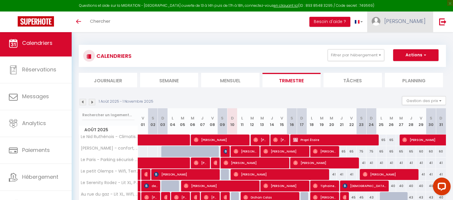
click at [422, 19] on span "[PERSON_NAME]" at bounding box center [405, 20] width 41 height 7
click at [398, 40] on link "Paramètres" at bounding box center [410, 41] width 44 height 10
select select "fr"
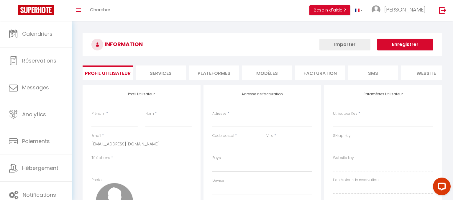
type input "[PERSON_NAME]"
type input "Raynal"
type input "0680207632"
type input "[STREET_ADDRESS]"
type input "12450"
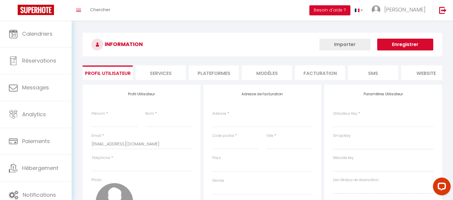
type input "flavin"
type input "9ZvyuDe7Y1akpPfGctjn2VBVK"
type input "k9kC08VOwYs7YkPh6ZAoPvjsQ"
type input "[URL][DOMAIN_NAME]"
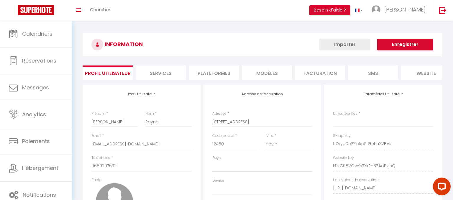
select select "28"
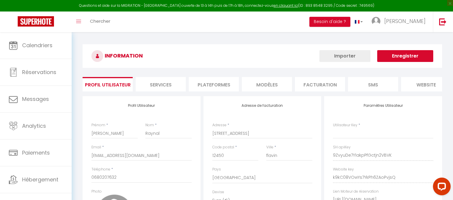
type input "9ZvyuDe7Y1akpPfGctjn2VBVK"
type input "k9kC08VOwYs7YkPh6ZAoPvjsQ"
type input "[URL][DOMAIN_NAME]"
select select "fr"
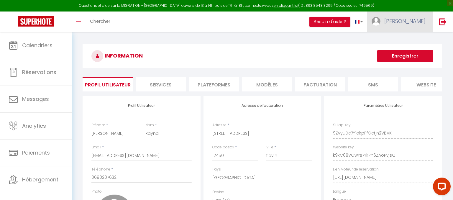
click at [421, 24] on span "[PERSON_NAME]" at bounding box center [405, 20] width 41 height 7
click at [412, 50] on link "Équipe" at bounding box center [410, 52] width 44 height 10
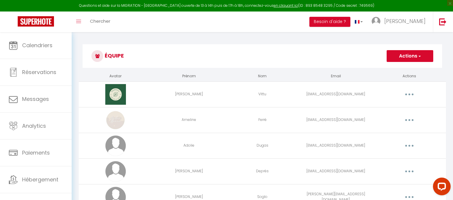
drag, startPoint x: 449, startPoint y: 47, endPoint x: 449, endPoint y: 53, distance: 5.9
click at [411, 94] on button "button" at bounding box center [409, 94] width 17 height 9
click at [393, 106] on link "Editer" at bounding box center [394, 108] width 44 height 10
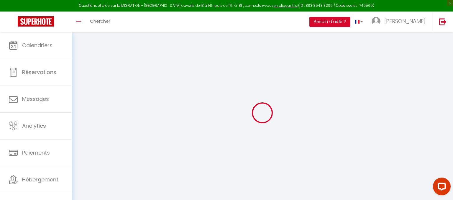
type input "[PERSON_NAME]"
type input "Vittu"
type input "[EMAIL_ADDRESS][DOMAIN_NAME]"
type textarea "[URL][DOMAIN_NAME]"
checkbox input "false"
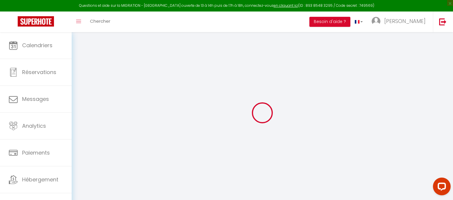
checkbox input "false"
checkbox input "true"
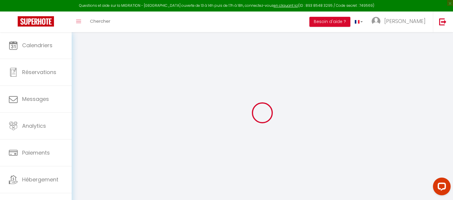
checkbox input "true"
checkbox input "false"
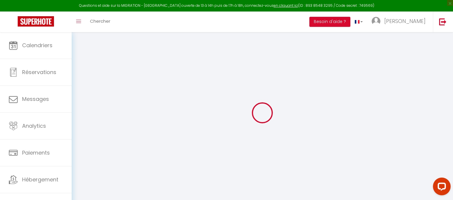
checkbox input "false"
checkbox input "true"
select select
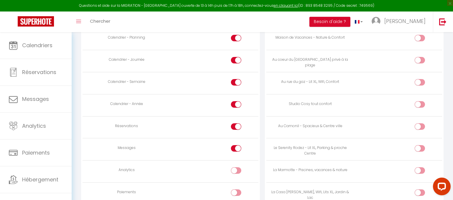
scroll to position [378, 0]
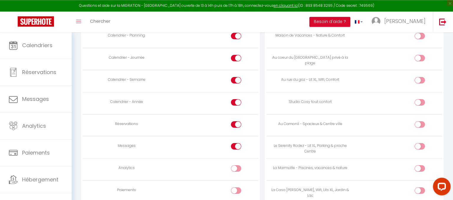
click at [419, 80] on div at bounding box center [420, 80] width 10 height 6
click at [420, 80] on input "checkbox" at bounding box center [425, 81] width 10 height 9
checkbox input "true"
click at [419, 102] on div at bounding box center [420, 102] width 10 height 6
click at [420, 102] on input "checkbox" at bounding box center [425, 103] width 10 height 9
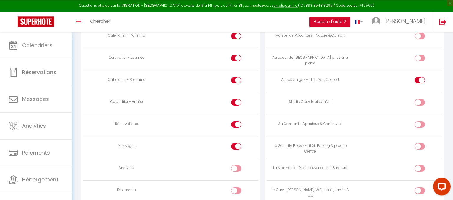
checkbox input "true"
click at [419, 122] on div at bounding box center [420, 124] width 10 height 6
click at [420, 122] on input "checkbox" at bounding box center [425, 125] width 10 height 9
checkbox input "true"
click at [418, 146] on div at bounding box center [420, 146] width 10 height 6
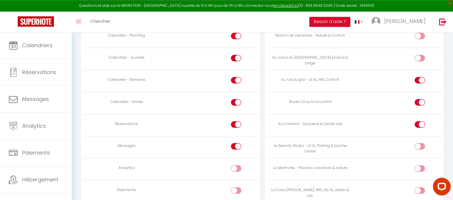
click at [420, 146] on input "checkbox" at bounding box center [425, 147] width 10 height 9
checkbox input "true"
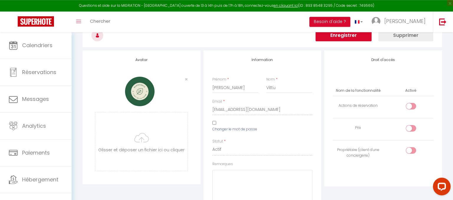
scroll to position [0, 0]
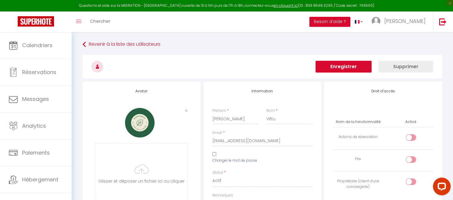
click at [335, 68] on button "Enregistrer" at bounding box center [344, 67] width 56 height 12
